Goal: Task Accomplishment & Management: Use online tool/utility

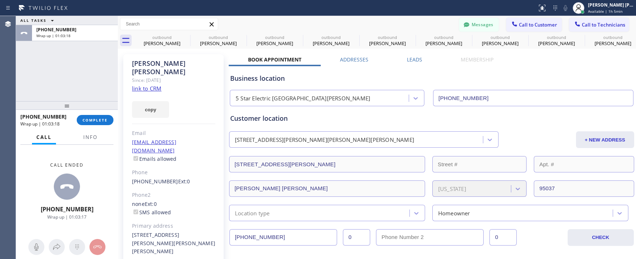
click at [91, 119] on span "COMPLETE" at bounding box center [95, 119] width 25 height 5
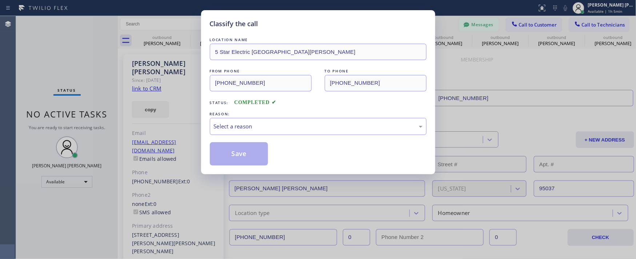
click at [271, 121] on div "Select a reason" at bounding box center [318, 126] width 217 height 17
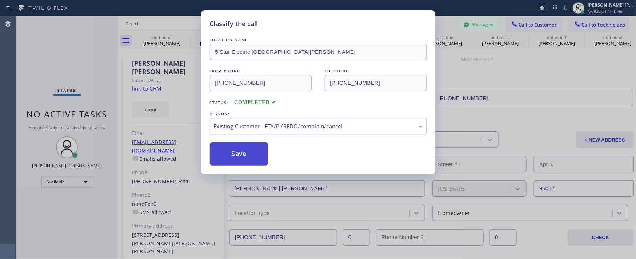
click at [224, 148] on button "Save" at bounding box center [239, 153] width 59 height 23
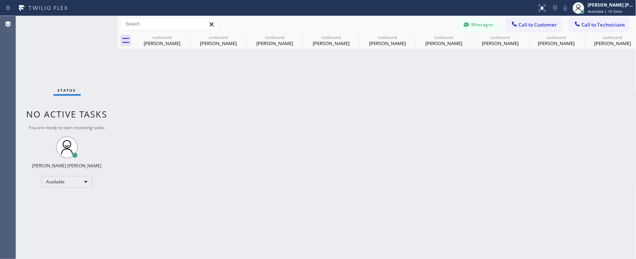
click at [224, 153] on div "Back to Dashboard Change Sender ID Customers Technicians AV [PERSON_NAME] [DATE…" at bounding box center [377, 137] width 519 height 243
click at [78, 182] on div "Available" at bounding box center [66, 182] width 51 height 12
click at [527, 20] on div at bounding box center [318, 129] width 636 height 259
click at [540, 25] on span "Call to Customer" at bounding box center [538, 24] width 38 height 7
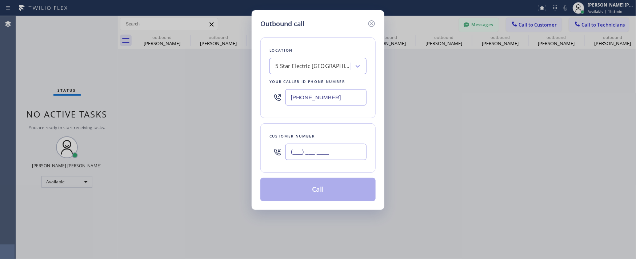
click at [314, 152] on input "(___) ___-____" at bounding box center [326, 152] width 81 height 16
paste input "218) 343-0320"
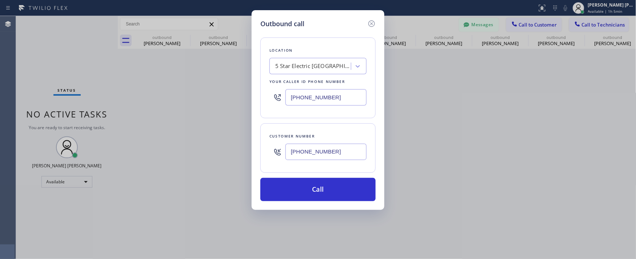
type input "[PHONE_NUMBER]"
click at [28, 60] on div "Outbound call Location 5 Star Electric [GEOGRAPHIC_DATA][PERSON_NAME] Your call…" at bounding box center [318, 129] width 636 height 259
click at [302, 69] on div "5 Star Electric [GEOGRAPHIC_DATA][PERSON_NAME]" at bounding box center [313, 66] width 76 height 8
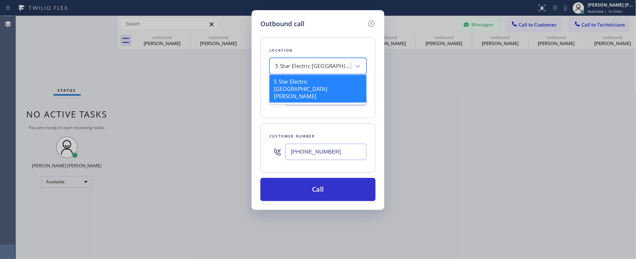
paste input "Electrical Land [GEOGRAPHIC_DATA]"
type input "Electrical Land [GEOGRAPHIC_DATA]"
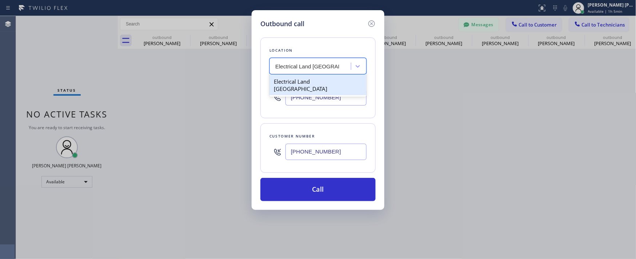
click at [305, 83] on div "Electrical Land [GEOGRAPHIC_DATA]" at bounding box center [318, 85] width 97 height 20
type input "[PHONE_NUMBER]"
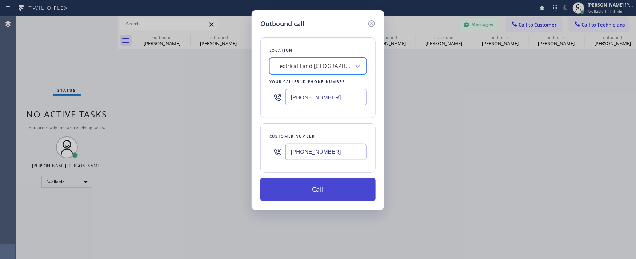
click at [304, 187] on button "Call" at bounding box center [317, 189] width 115 height 23
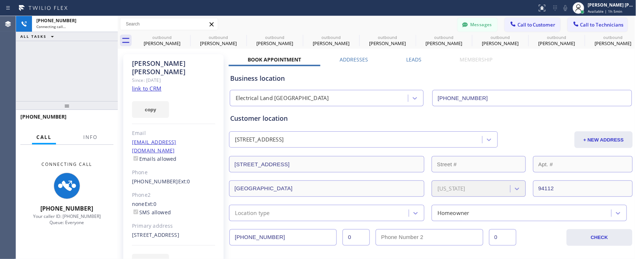
type input "[PHONE_NUMBER]"
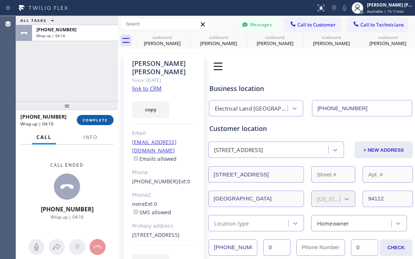
click at [108, 119] on button "COMPLETE" at bounding box center [95, 120] width 37 height 10
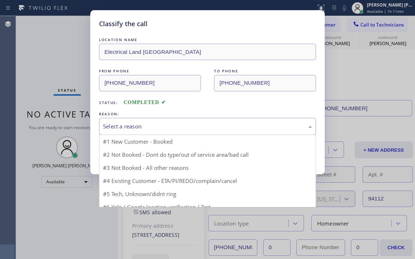
click at [123, 133] on div "Select a reason" at bounding box center [207, 126] width 217 height 17
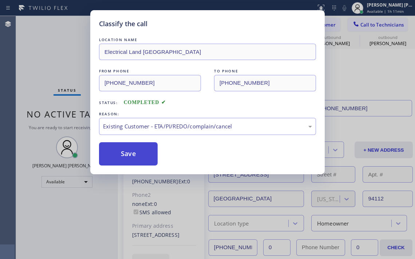
click at [130, 144] on button "Save" at bounding box center [128, 153] width 59 height 23
click at [129, 149] on button "Save" at bounding box center [128, 153] width 59 height 23
click at [117, 154] on button "Save" at bounding box center [128, 153] width 59 height 23
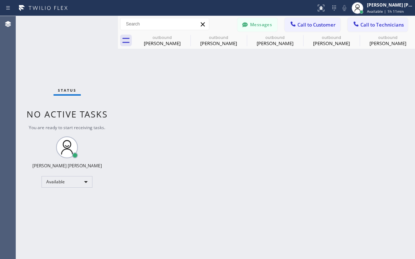
drag, startPoint x: 41, startPoint y: 62, endPoint x: 38, endPoint y: 139, distance: 76.8
click at [42, 62] on div "Status No active tasks You are ready to start receiving tasks. [PERSON_NAME] [P…" at bounding box center [67, 137] width 102 height 243
click at [61, 178] on div "Available" at bounding box center [66, 182] width 51 height 12
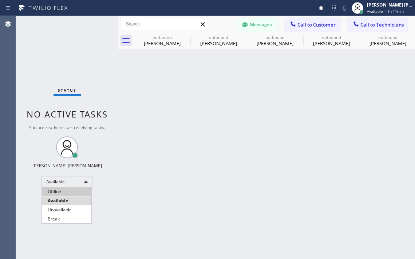
click at [62, 192] on li "Offline" at bounding box center [66, 191] width 49 height 9
